Goal: Find specific page/section: Find specific page/section

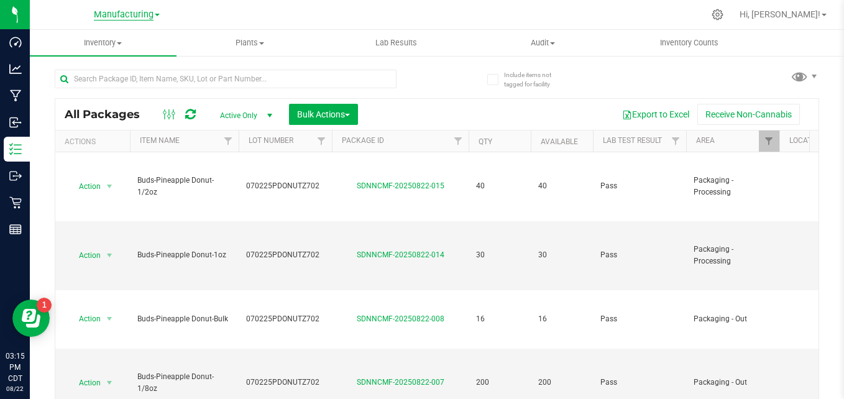
click at [134, 19] on span "Manufacturing" at bounding box center [124, 14] width 60 height 11
click at [135, 73] on link "Retail" at bounding box center [126, 76] width 181 height 17
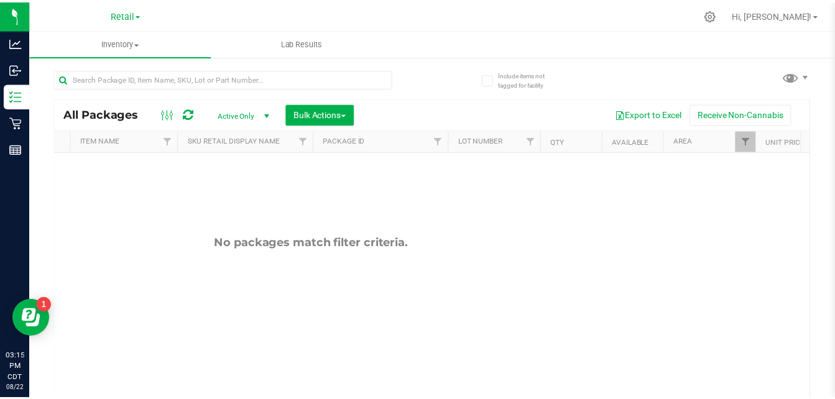
scroll to position [0, 122]
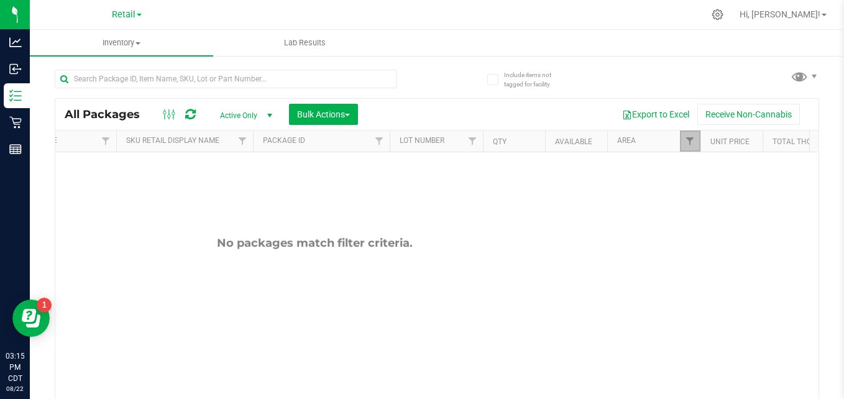
click at [689, 133] on link "Filter" at bounding box center [690, 141] width 21 height 21
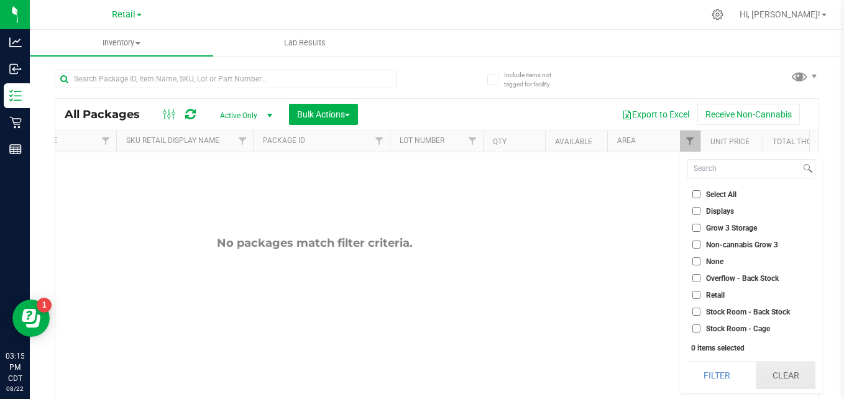
click at [782, 372] on button "Clear" at bounding box center [786, 375] width 60 height 27
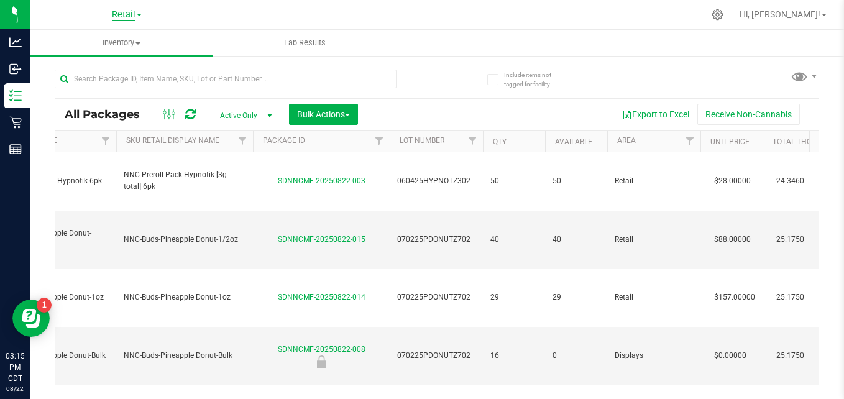
click at [135, 16] on span "Retail" at bounding box center [124, 14] width 24 height 11
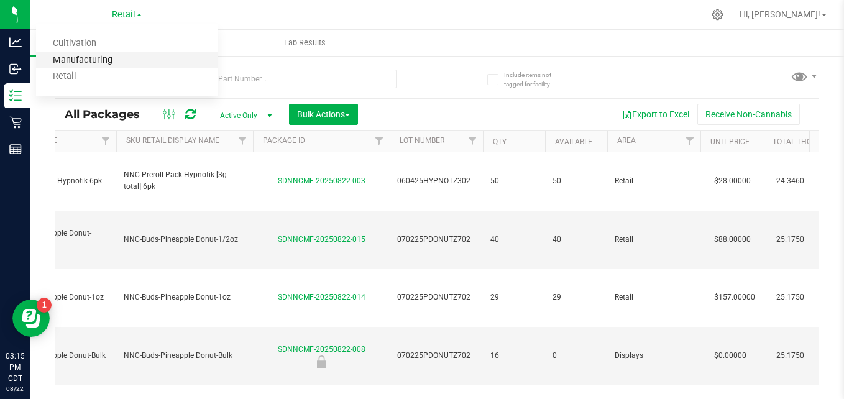
click at [131, 63] on link "Manufacturing" at bounding box center [126, 60] width 181 height 17
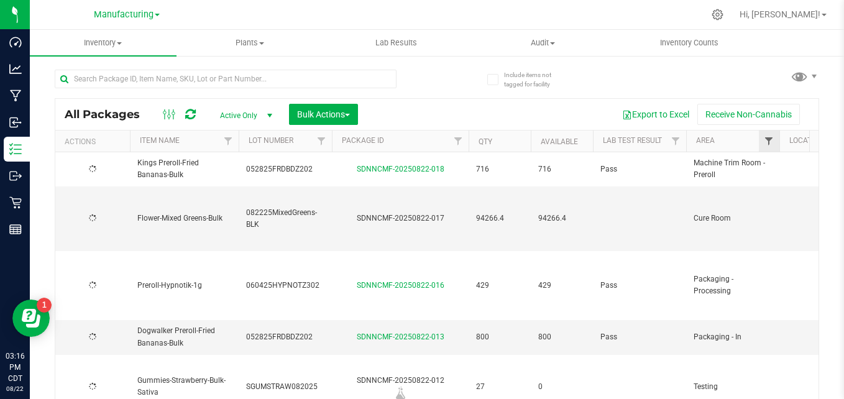
type input "[DATE]"
click at [769, 142] on span "Filter" at bounding box center [769, 141] width 10 height 10
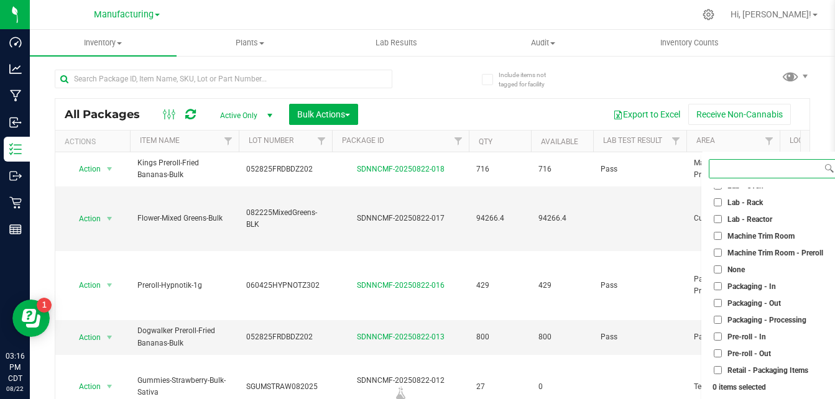
scroll to position [330, 0]
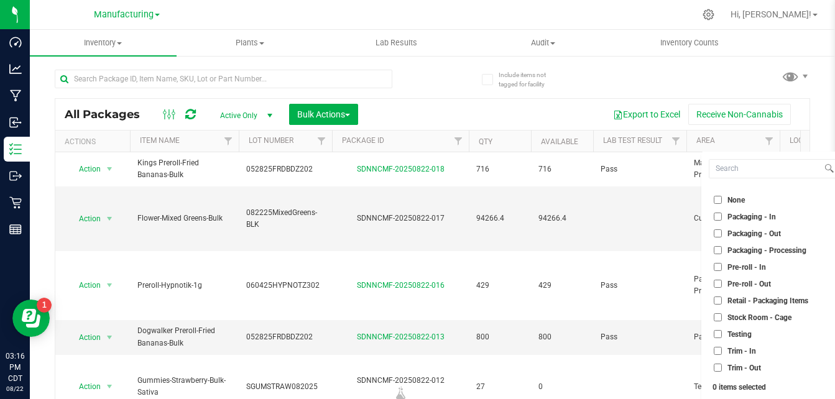
click at [748, 230] on span "Packaging - Out" at bounding box center [753, 233] width 53 height 7
click at [722, 230] on input "Packaging - Out" at bounding box center [717, 233] width 8 height 8
checkbox input "true"
click at [748, 248] on span "Packaging - Processing" at bounding box center [766, 250] width 79 height 7
click at [722, 248] on input "Packaging - Processing" at bounding box center [717, 250] width 8 height 8
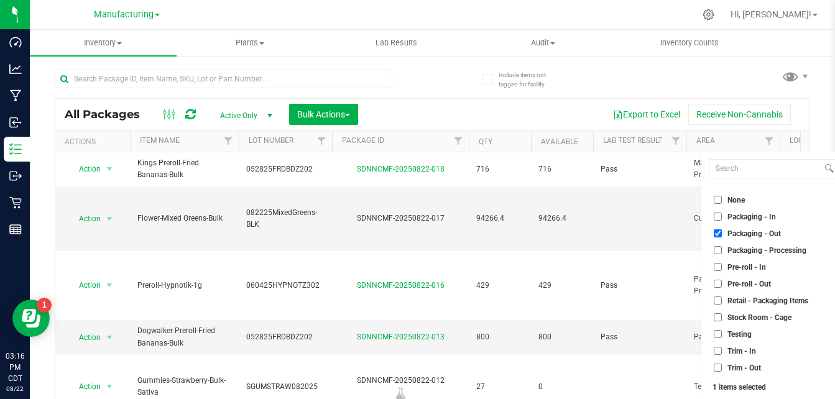
checkbox input "true"
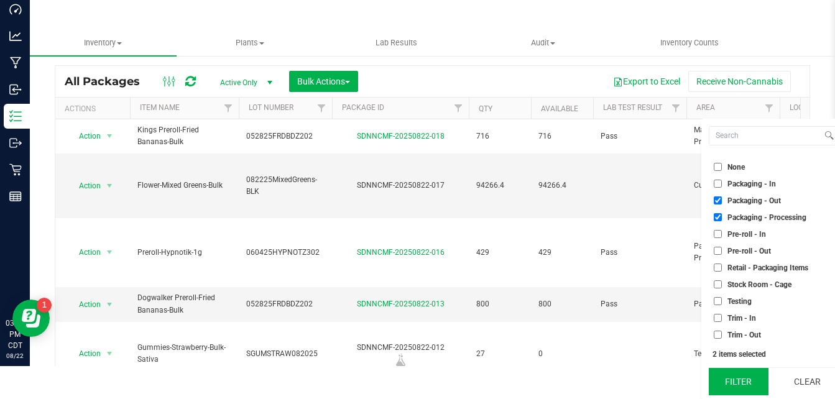
click at [755, 380] on button "Filter" at bounding box center [738, 381] width 60 height 27
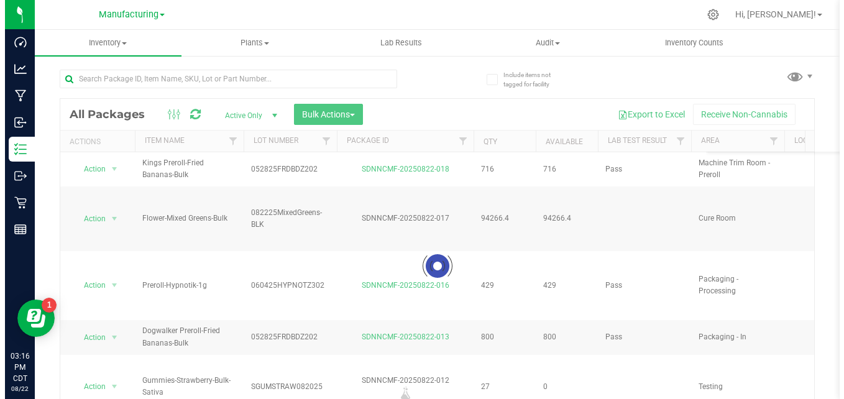
scroll to position [0, 0]
